Goal: Check status: Check status

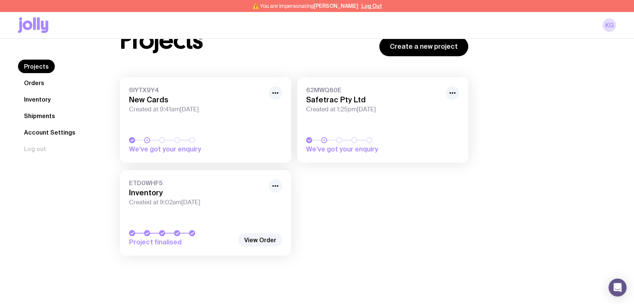
scroll to position [33, 0]
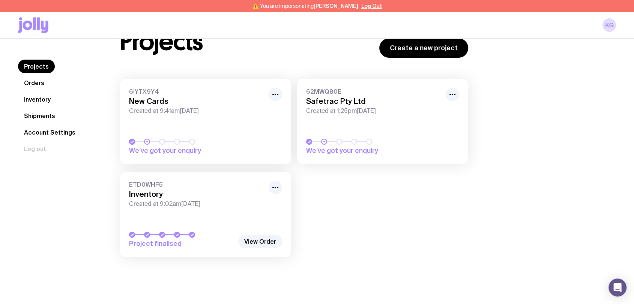
click at [37, 96] on link "Inventory" at bounding box center [37, 100] width 39 height 14
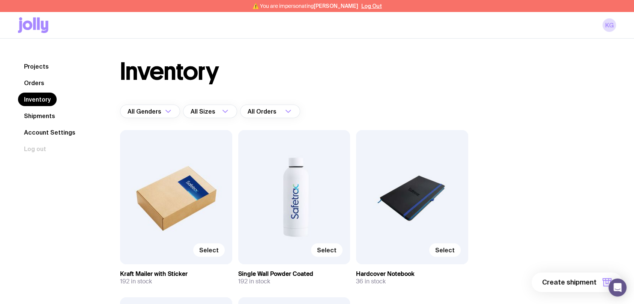
click at [30, 114] on link "Shipments" at bounding box center [39, 116] width 43 height 14
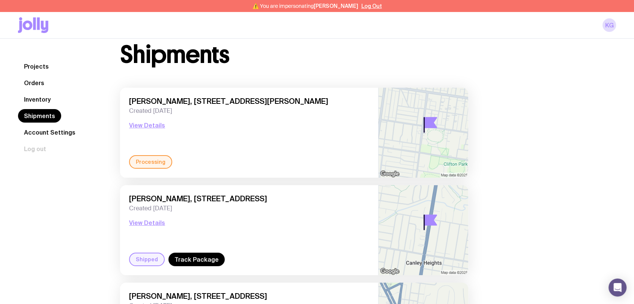
scroll to position [17, 0]
click at [145, 124] on button "View Details" at bounding box center [147, 125] width 36 height 9
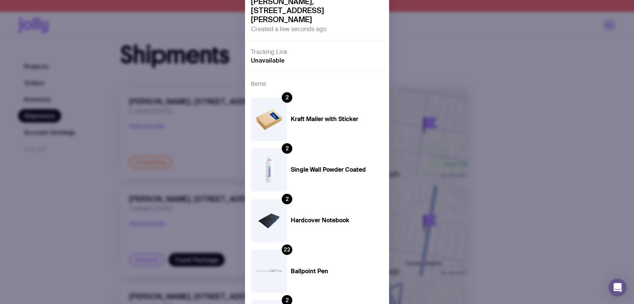
scroll to position [139, 0]
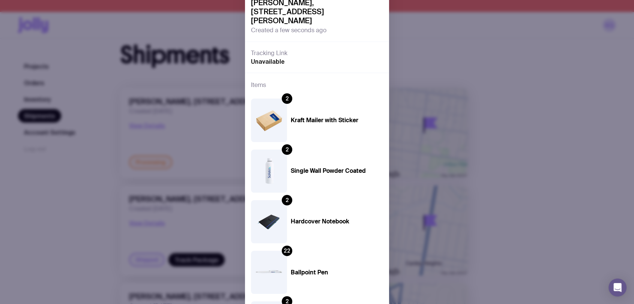
click at [203, 147] on div "Processing [PERSON_NAME], [STREET_ADDRESS][PERSON_NAME] Created a few seconds a…" at bounding box center [317, 152] width 634 height 304
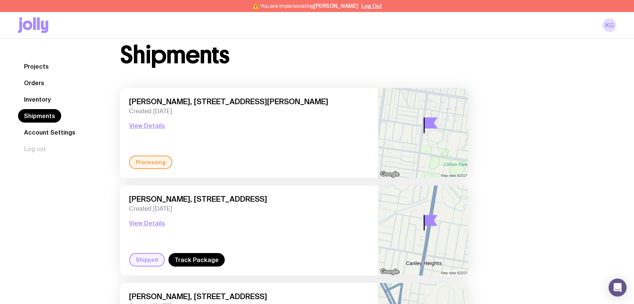
click at [138, 163] on div "Processing" at bounding box center [150, 163] width 43 height 14
click at [149, 121] on div "[PERSON_NAME], [STREET_ADDRESS][PERSON_NAME] Created [DATE] View Details" at bounding box center [249, 126] width 240 height 59
click at [141, 124] on button "View Details" at bounding box center [147, 125] width 36 height 9
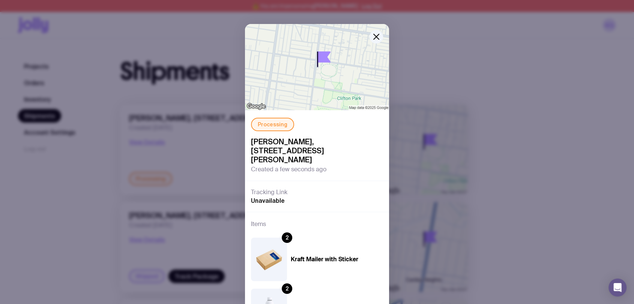
scroll to position [201, 0]
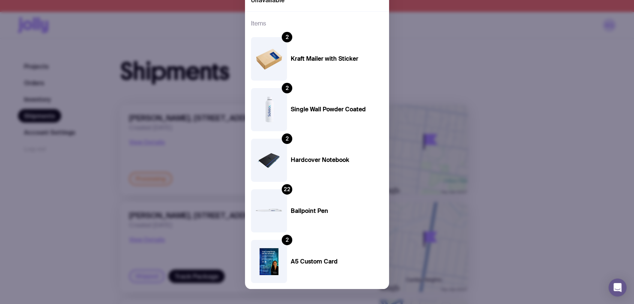
click at [51, 190] on div "Processing [PERSON_NAME], [STREET_ADDRESS][PERSON_NAME] Created a few seconds a…" at bounding box center [317, 152] width 634 height 304
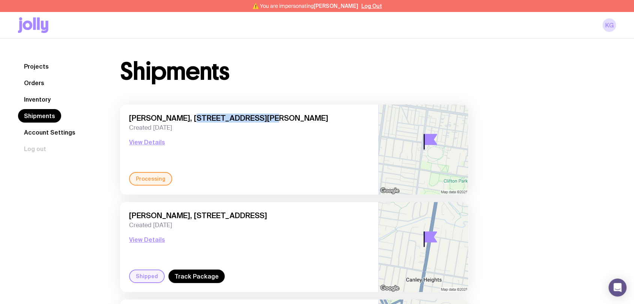
drag, startPoint x: 179, startPoint y: 118, endPoint x: 243, endPoint y: 115, distance: 63.8
type textarea "[STREET_ADDRESS][PERSON_NAME]"
click at [243, 115] on span "[PERSON_NAME], [STREET_ADDRESS][PERSON_NAME]" at bounding box center [249, 118] width 240 height 9
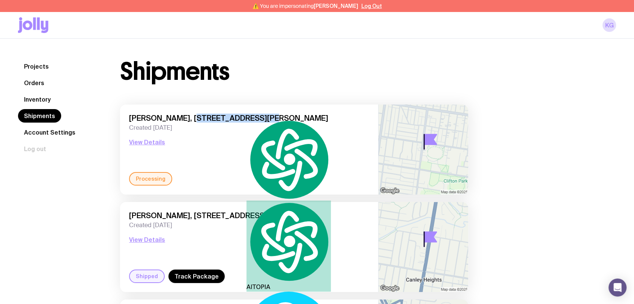
copy span "[STREET_ADDRESS][PERSON_NAME]"
click at [177, 136] on div "[PERSON_NAME], [STREET_ADDRESS][PERSON_NAME] Created [DATE] View Details" at bounding box center [249, 143] width 240 height 59
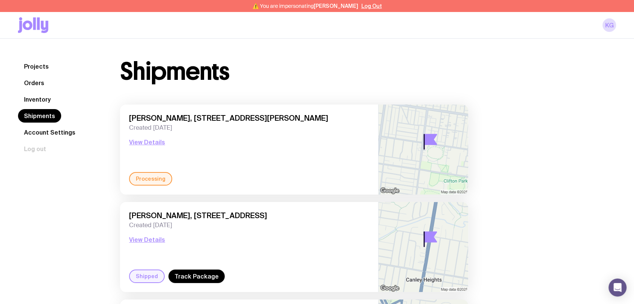
click at [181, 117] on span "[PERSON_NAME], [STREET_ADDRESS][PERSON_NAME]" at bounding box center [249, 118] width 240 height 9
drag, startPoint x: 174, startPoint y: 117, endPoint x: 304, endPoint y: 115, distance: 129.1
click at [304, 115] on span "[PERSON_NAME], [STREET_ADDRESS][PERSON_NAME]" at bounding box center [249, 118] width 240 height 9
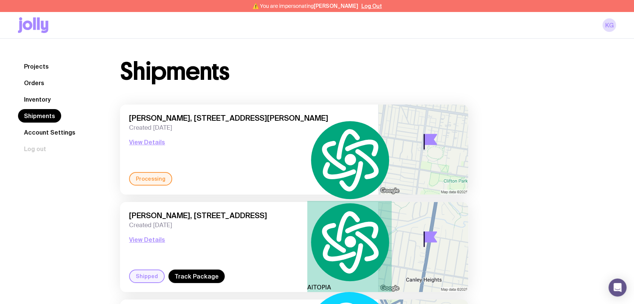
copy span "[STREET_ADDRESS][PERSON_NAME]"
click at [246, 175] on div "Processing" at bounding box center [249, 179] width 240 height 14
